Goal: Task Accomplishment & Management: Complete application form

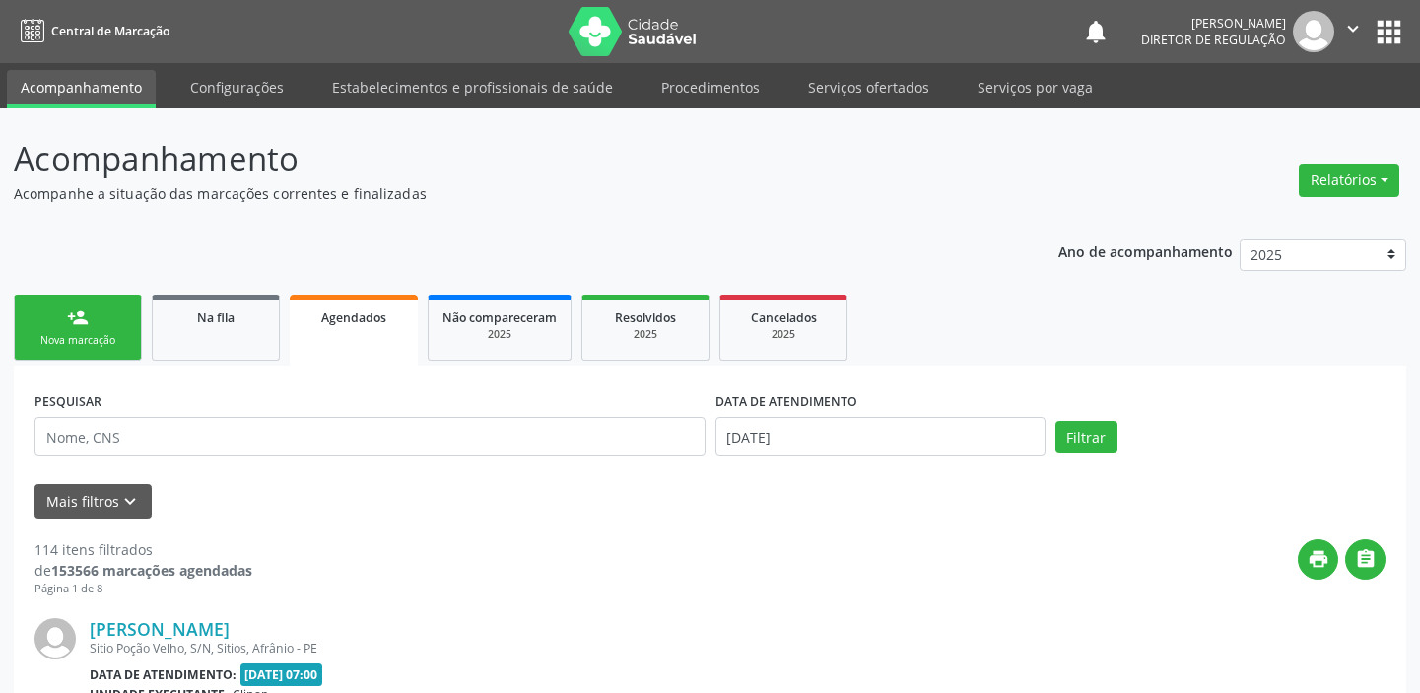
click at [121, 320] on link "person_add Nova marcação" at bounding box center [78, 328] width 128 height 66
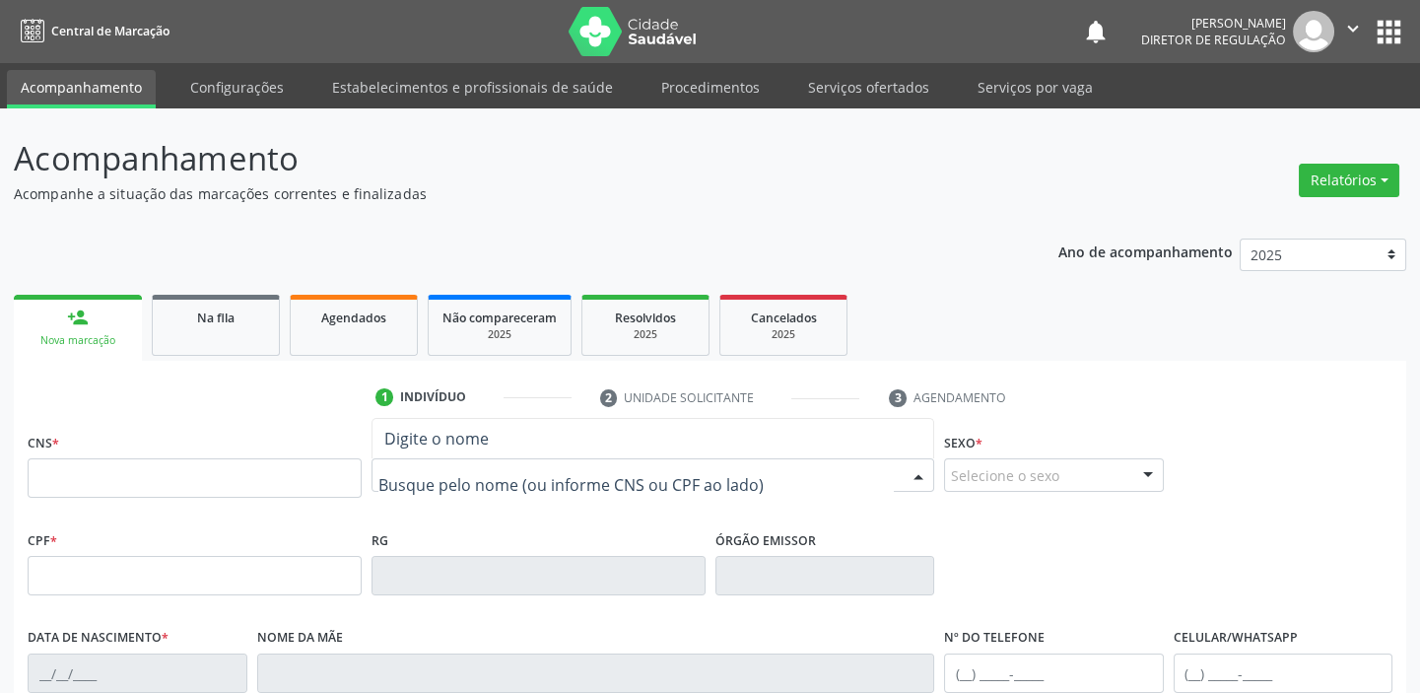
type input "H"
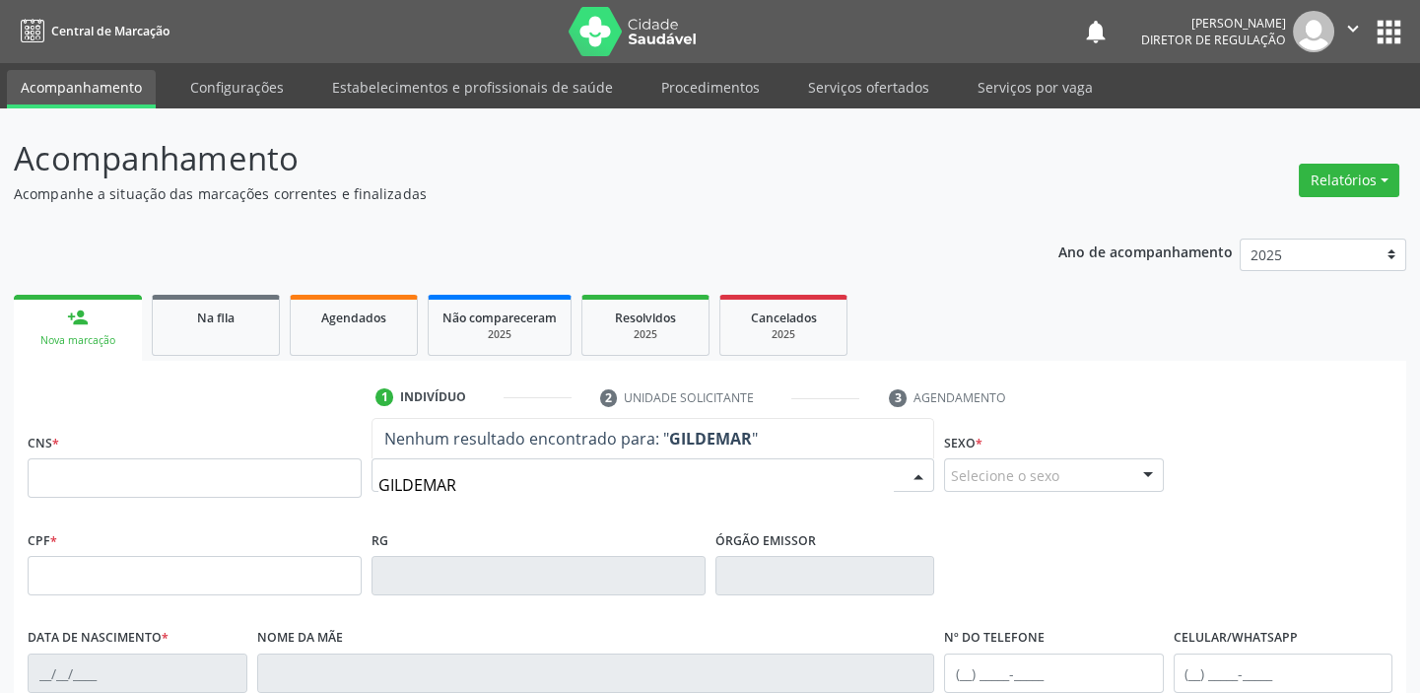
type input "GILDEMAR"
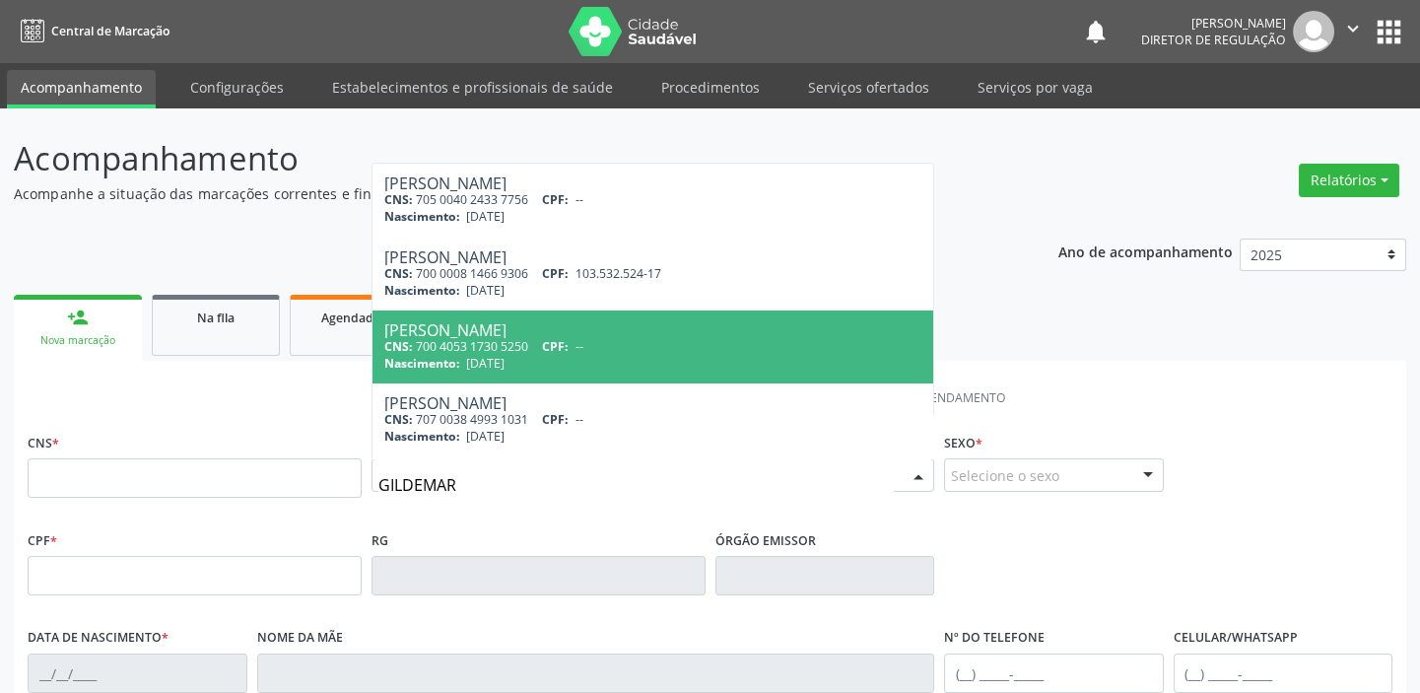
scroll to position [144, 0]
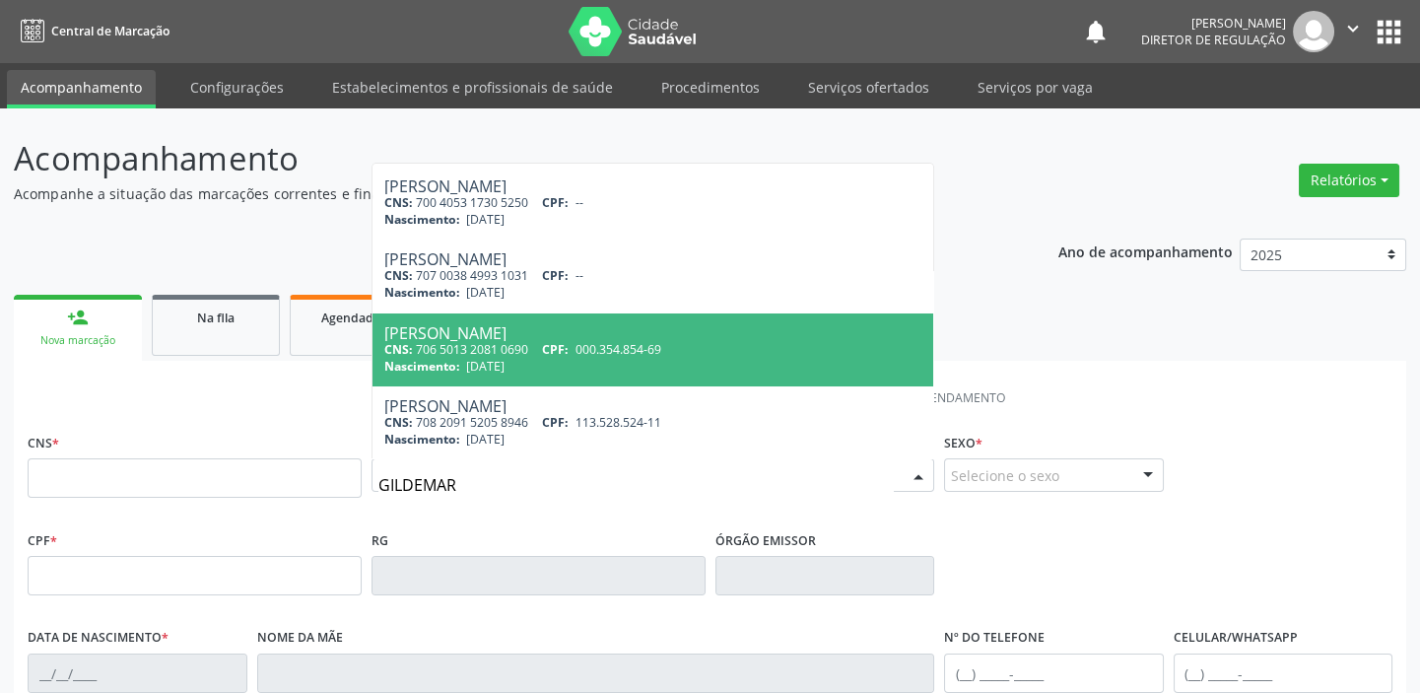
click at [483, 366] on span "[DATE]" at bounding box center [485, 366] width 38 height 17
type input "706 5013 2081 0690"
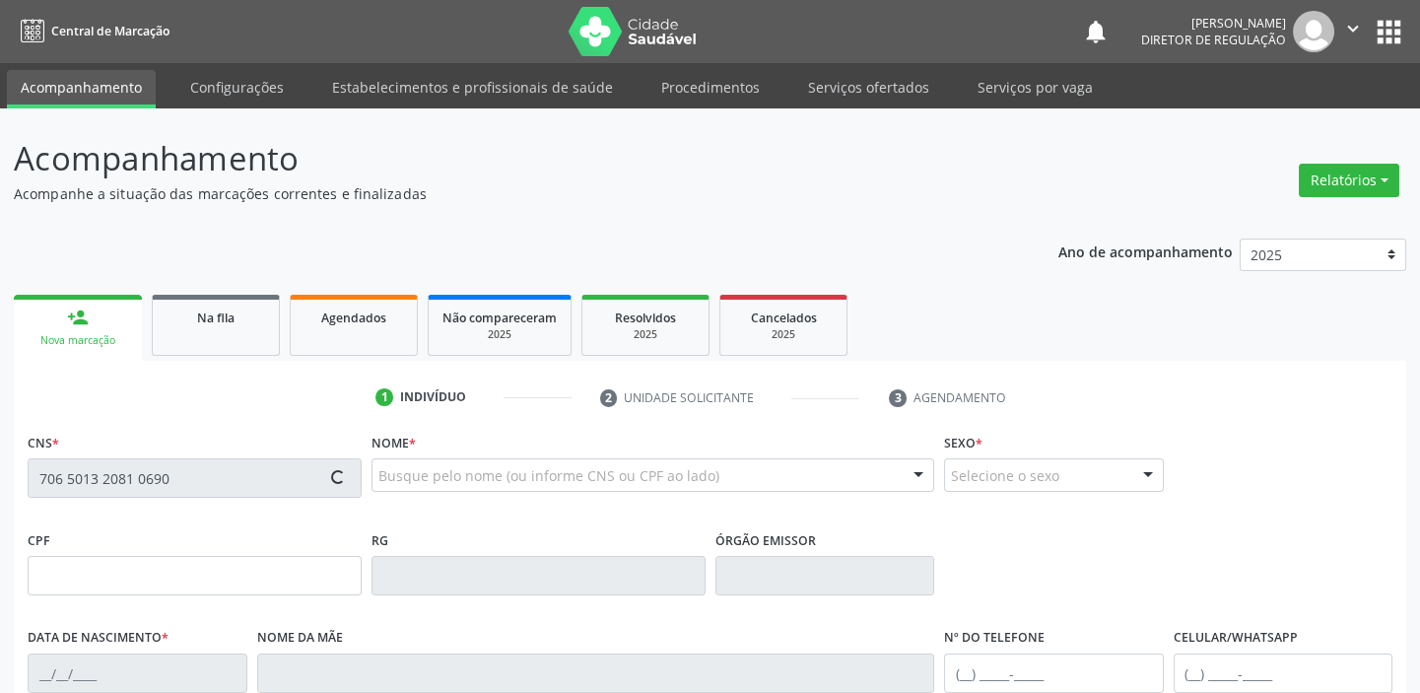
scroll to position [0, 0]
type input "000.354.854-69"
type input "[DATE]"
type input "[PERSON_NAME]"
type input "[PHONE_NUMBER]"
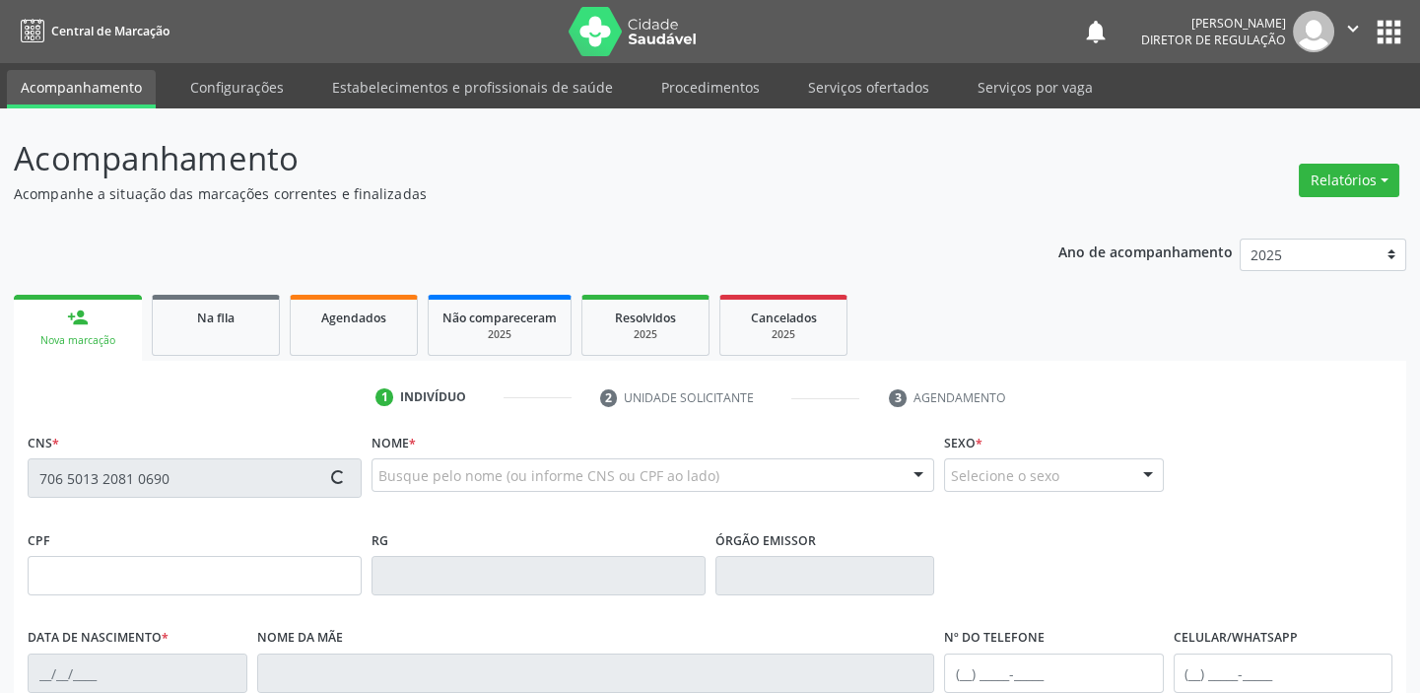
type input "[PHONE_NUMBER]"
type input "070.063.154-25"
type input "S/N"
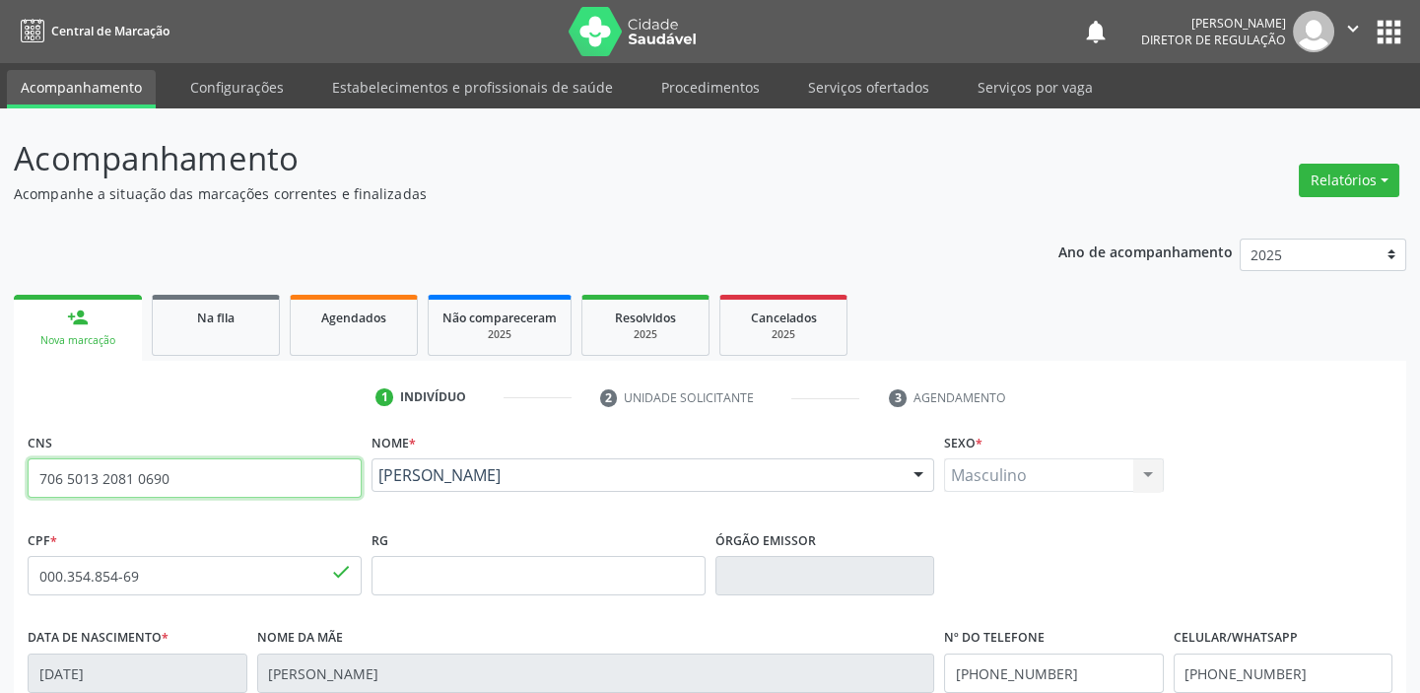
drag, startPoint x: 167, startPoint y: 480, endPoint x: 15, endPoint y: 489, distance: 152.0
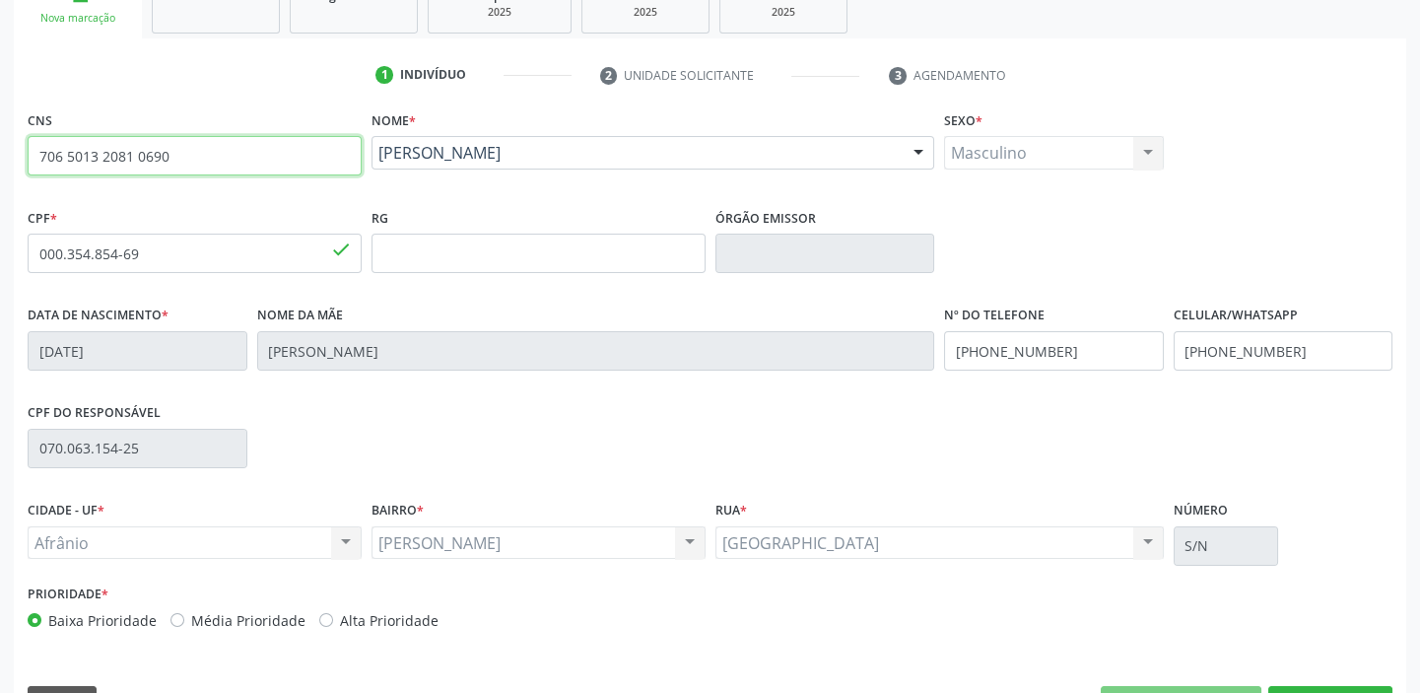
scroll to position [358, 0]
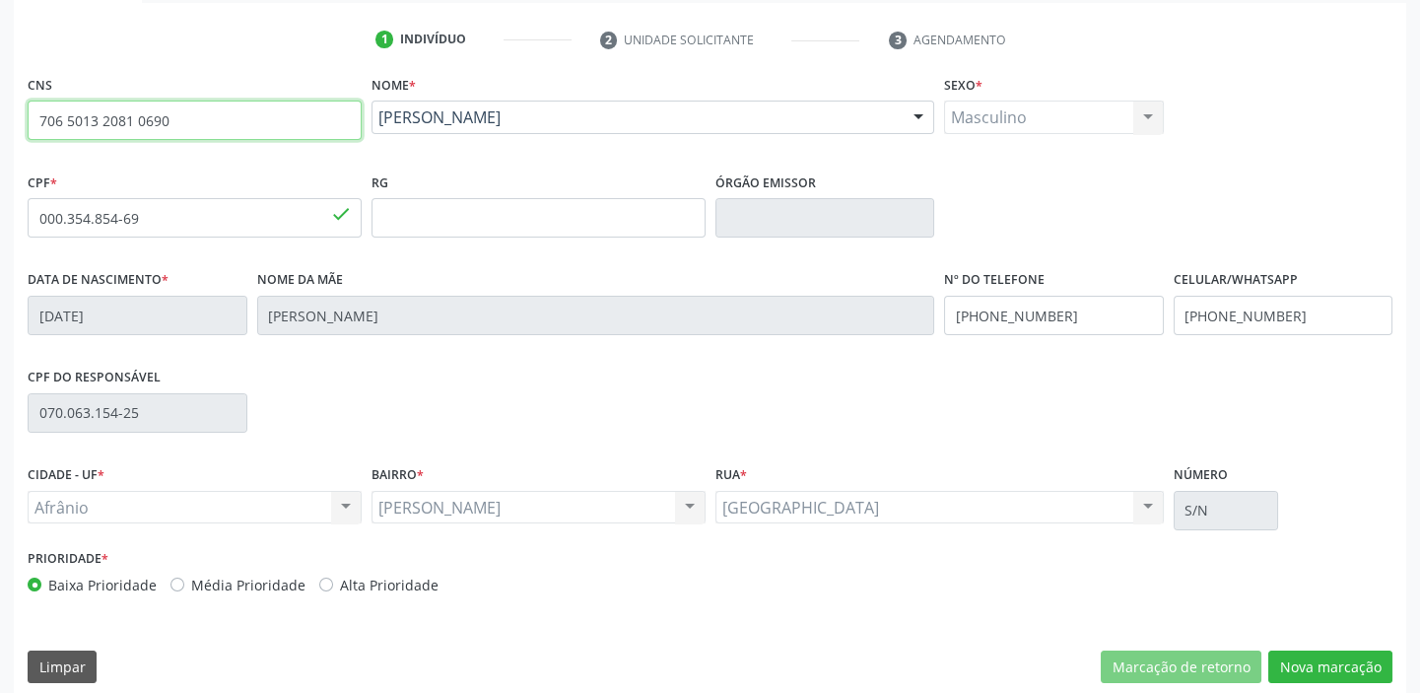
drag, startPoint x: 171, startPoint y: 118, endPoint x: 8, endPoint y: 114, distance: 163.6
click at [8, 114] on div "Acompanhamento Acompanhe a situação das marcações correntes e finalizadas Relat…" at bounding box center [710, 231] width 1420 height 960
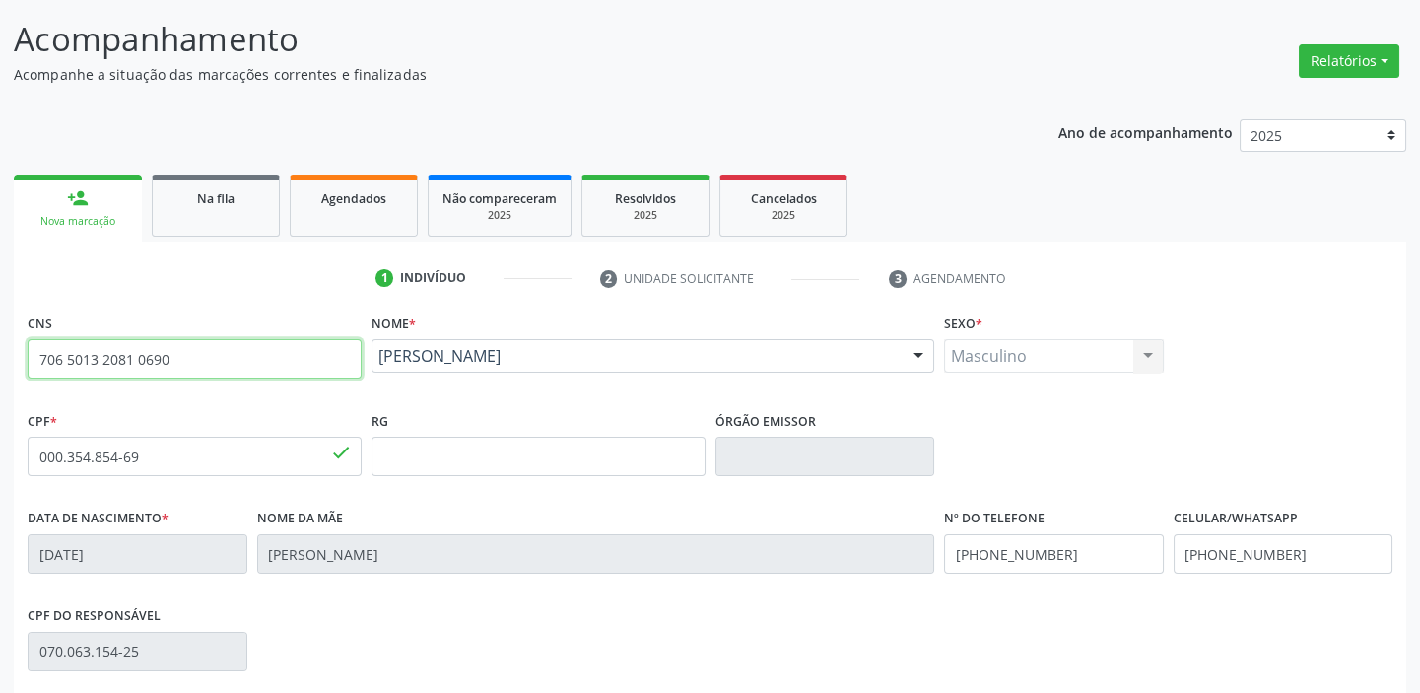
scroll to position [0, 0]
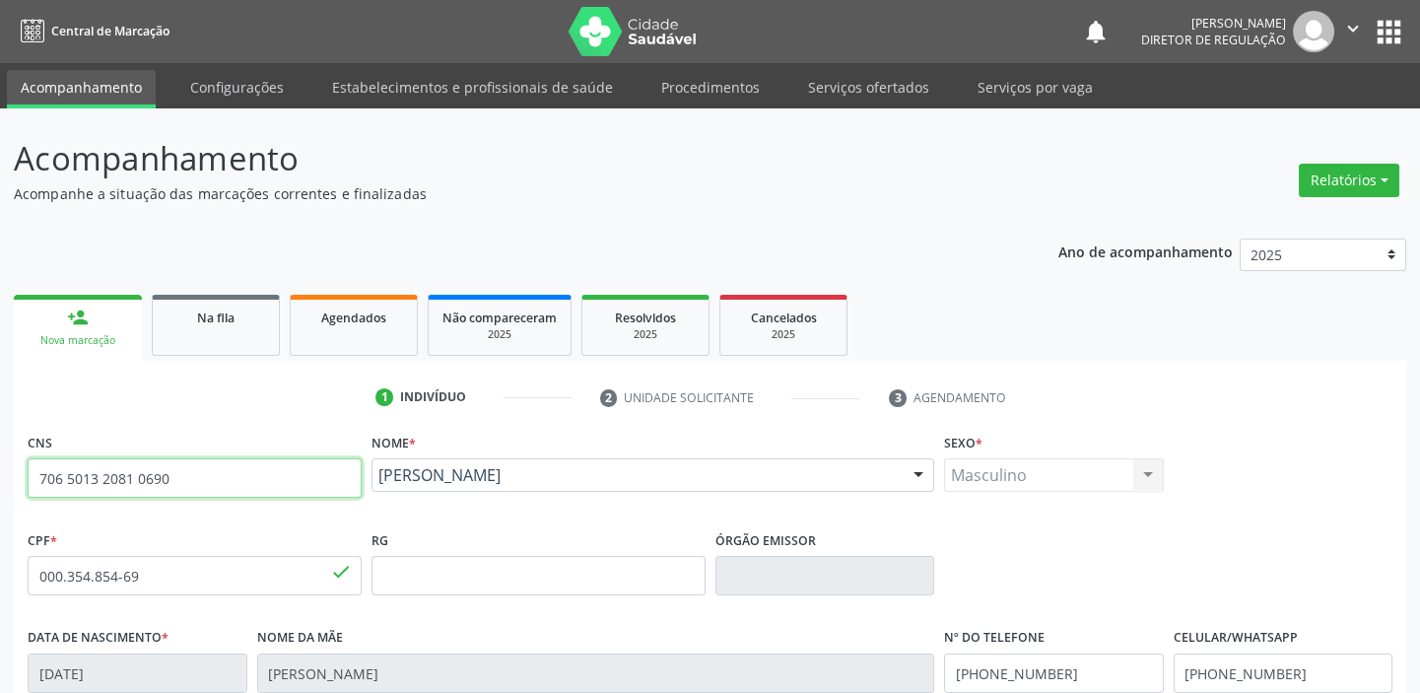
click at [182, 487] on input "706 5013 2081 0690" at bounding box center [195, 477] width 334 height 39
type input "7"
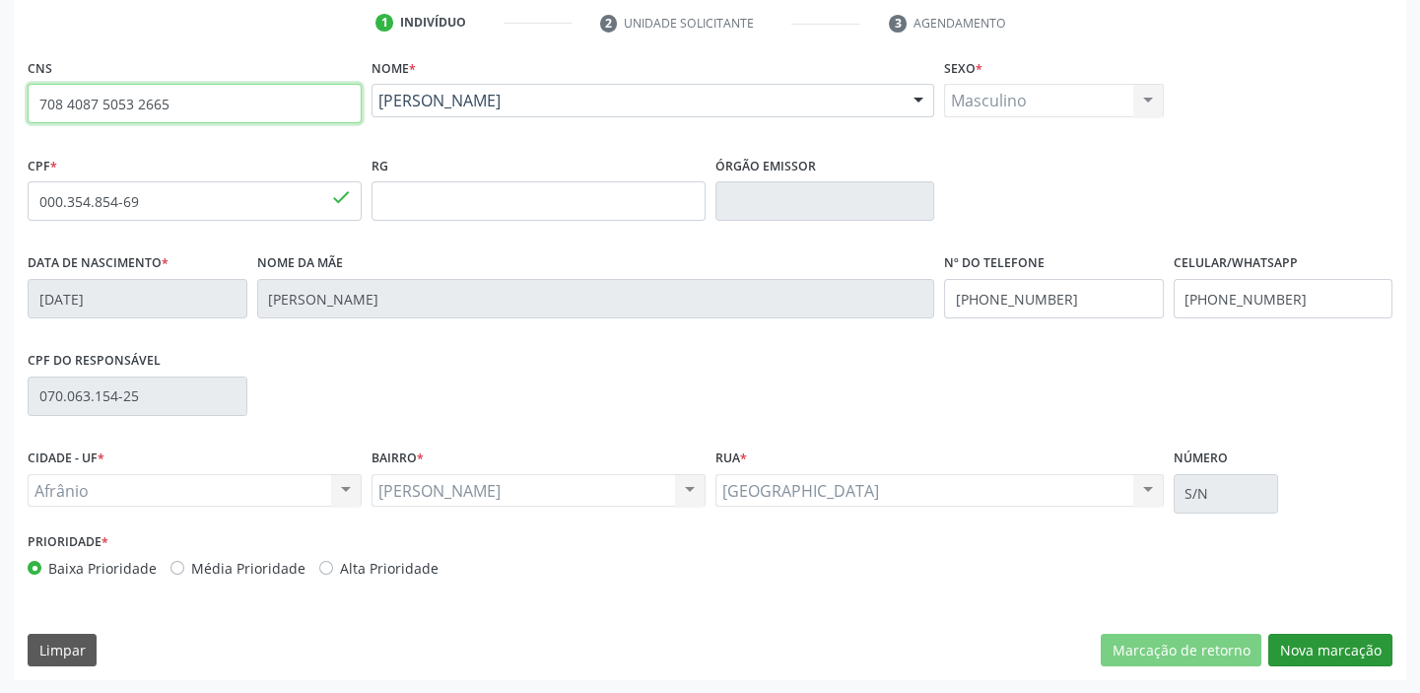
type input "708 4087 5053 2665"
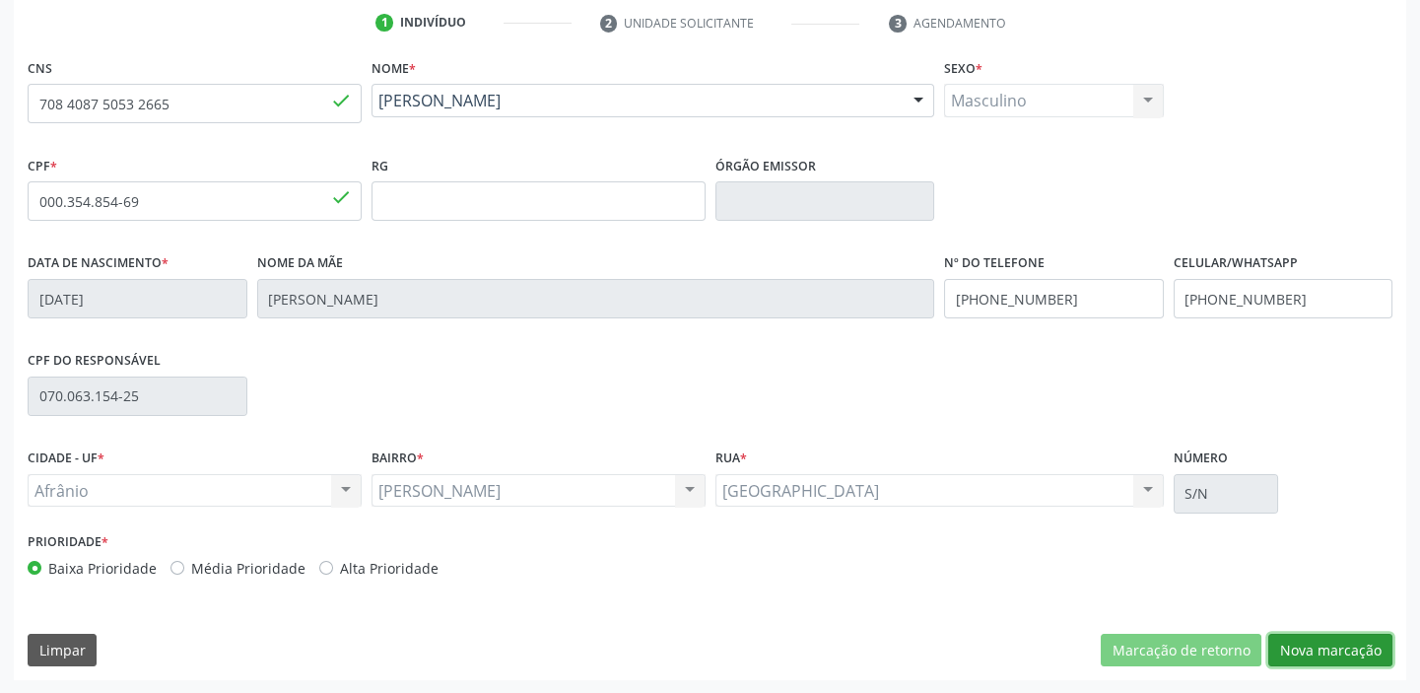
click at [1337, 646] on button "Nova marcação" at bounding box center [1330, 651] width 124 height 34
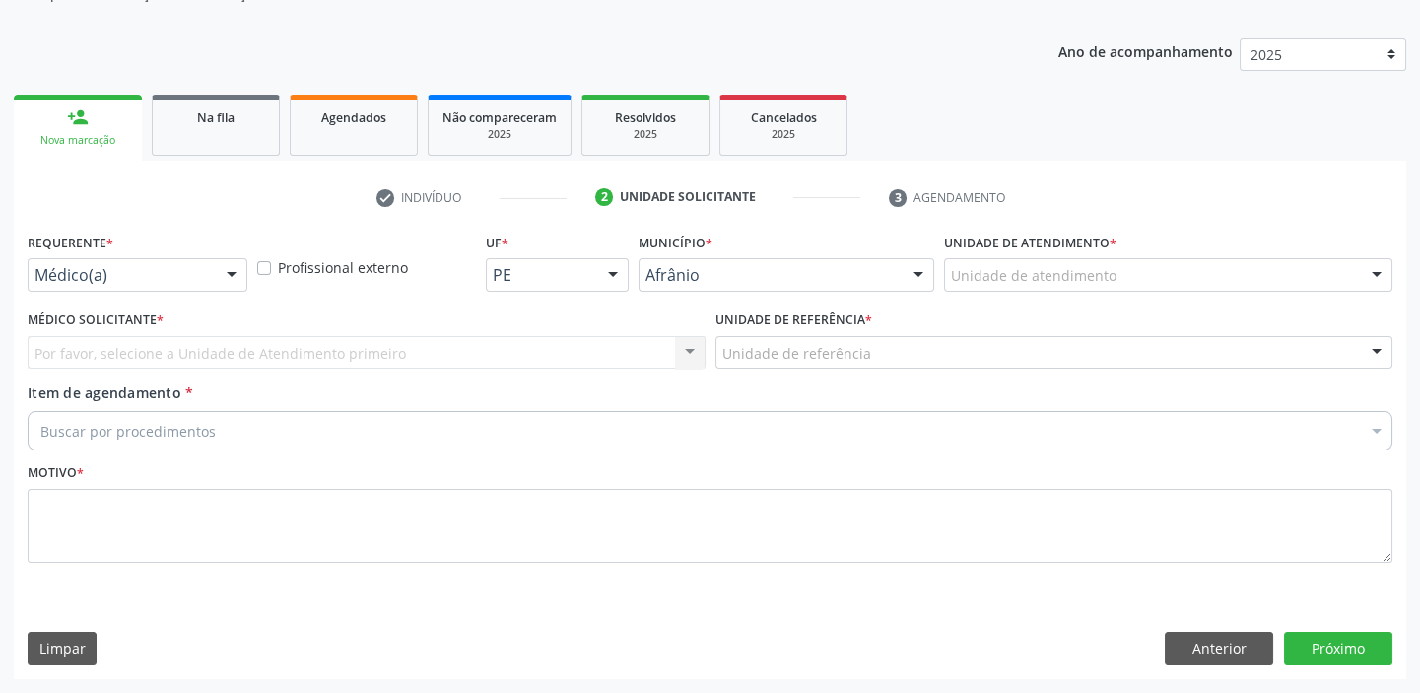
scroll to position [198, 0]
click at [1236, 640] on button "Anterior" at bounding box center [1219, 651] width 108 height 34
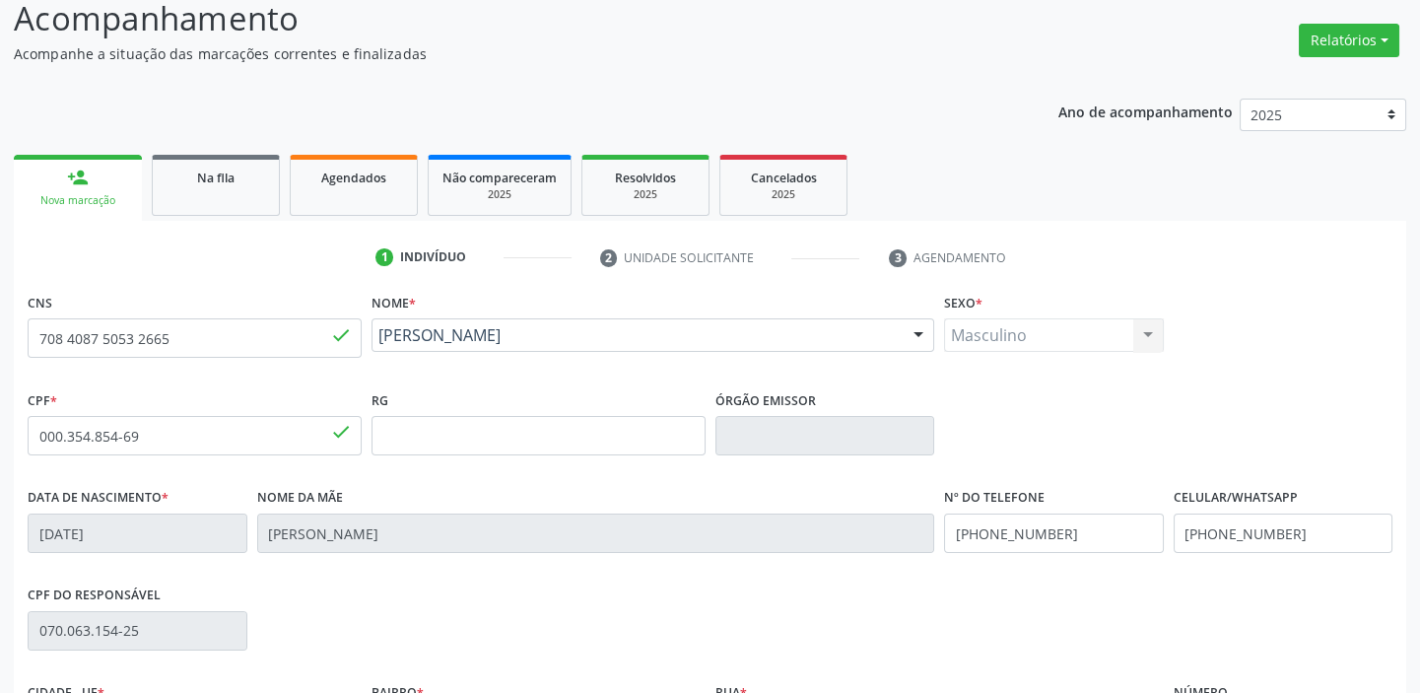
scroll to position [108, 0]
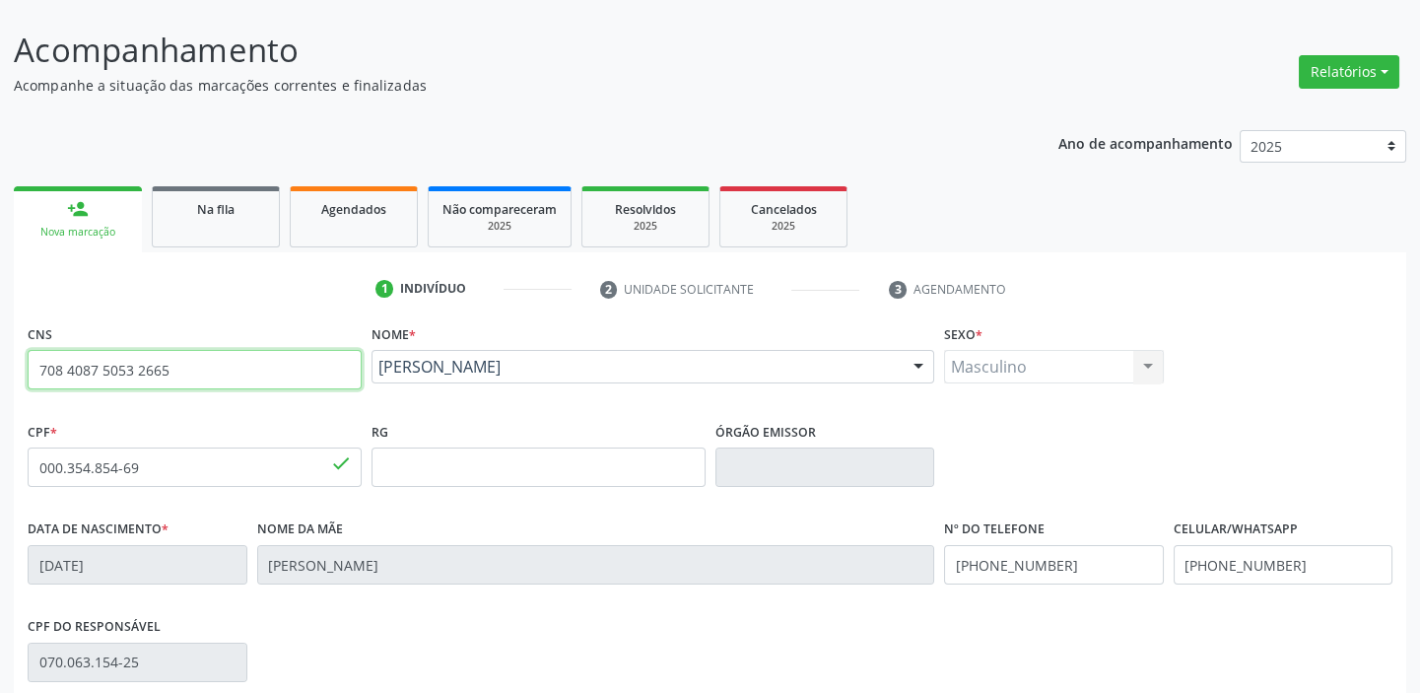
click at [200, 379] on input "708 4087 5053 2665" at bounding box center [195, 369] width 334 height 39
